Goal: Task Accomplishment & Management: Use online tool/utility

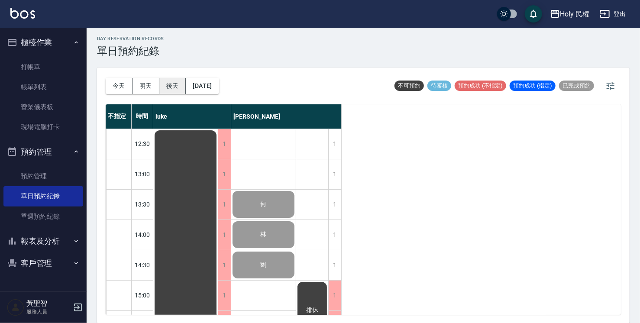
scroll to position [262, 0]
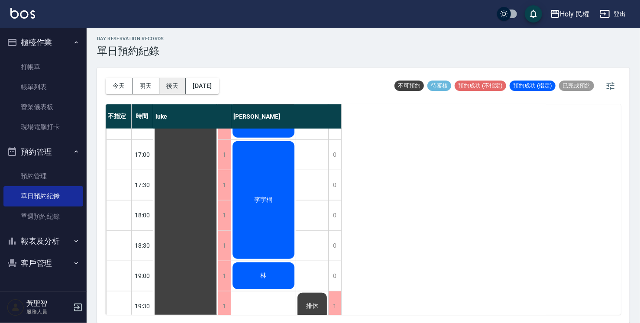
click at [177, 84] on button "後天" at bounding box center [172, 86] width 27 height 16
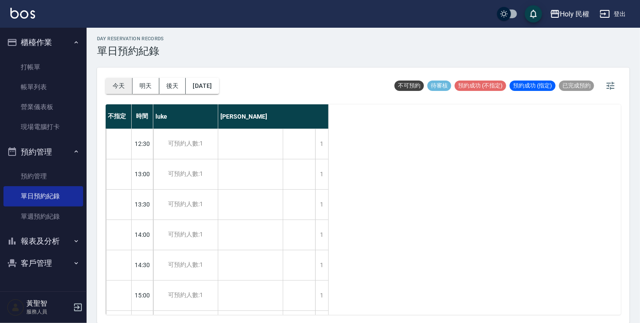
click at [120, 88] on button "今天" at bounding box center [119, 86] width 27 height 16
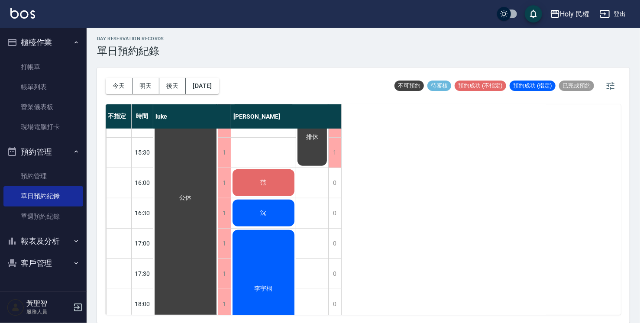
scroll to position [305, 0]
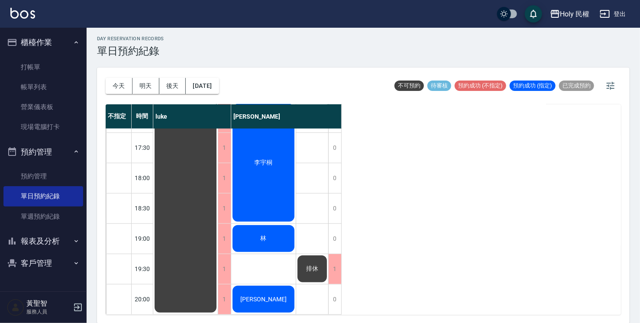
click at [218, 238] on div "林" at bounding box center [185, 72] width 64 height 484
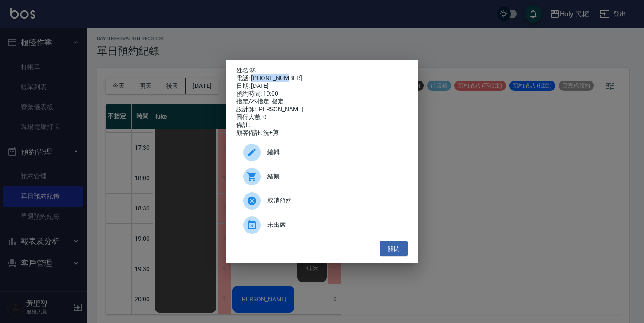
drag, startPoint x: 251, startPoint y: 75, endPoint x: 291, endPoint y: 74, distance: 39.8
click at [291, 74] on div "電話: [PHONE_NUMBER]" at bounding box center [321, 78] width 171 height 8
drag, startPoint x: 291, startPoint y: 74, endPoint x: 281, endPoint y: 73, distance: 10.0
copy div "0978802561"
click at [180, 50] on div "姓名: 林 電話: [PHONE_NUMBER] 日期: [DATE] 預約時間: 19:00 指定/不指定: 指定 設計師: [PERSON_NAME] 同…" at bounding box center [322, 161] width 644 height 323
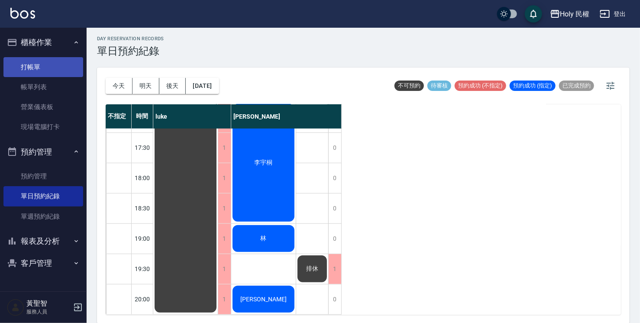
click at [27, 68] on link "打帳單" at bounding box center [43, 67] width 80 height 20
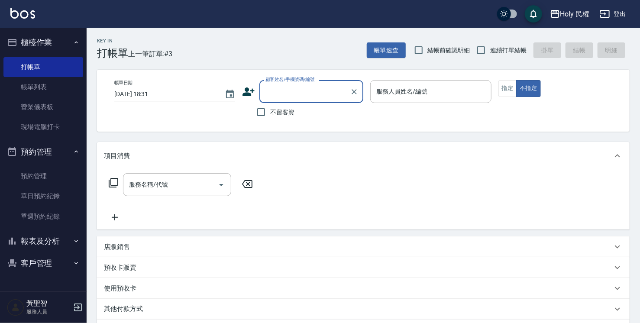
click at [301, 96] on input "顧客姓名/手機號碼/編號" at bounding box center [304, 91] width 83 height 15
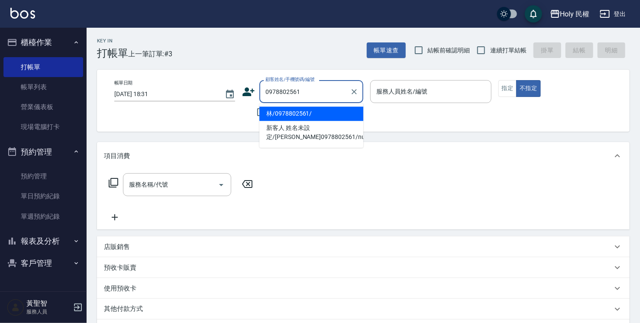
click at [322, 113] on li "林/0978802561/" at bounding box center [311, 113] width 104 height 14
type input "林/0978802561/"
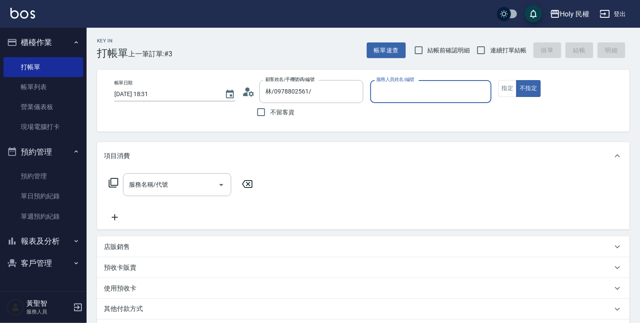
click at [249, 90] on icon at bounding box center [248, 91] width 13 height 13
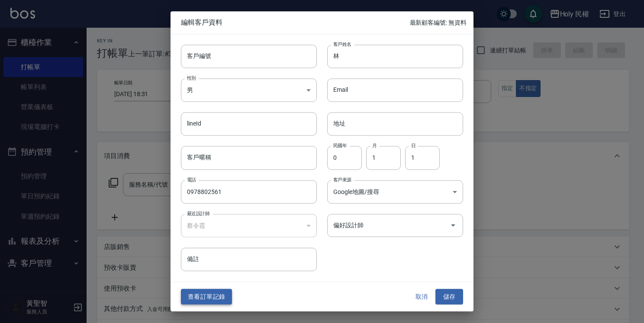
click at [197, 294] on button "查看訂單記錄" at bounding box center [206, 297] width 51 height 16
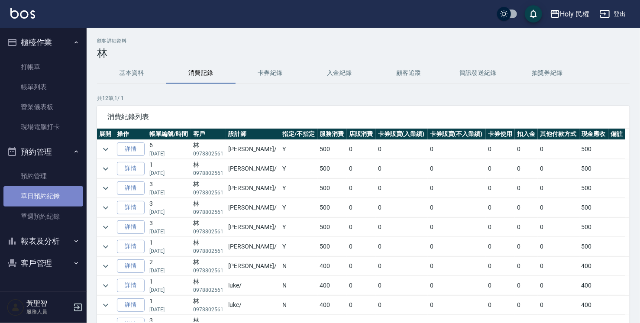
click at [52, 188] on link "單日預約紀錄" at bounding box center [43, 196] width 80 height 20
